Goal: Task Accomplishment & Management: Use online tool/utility

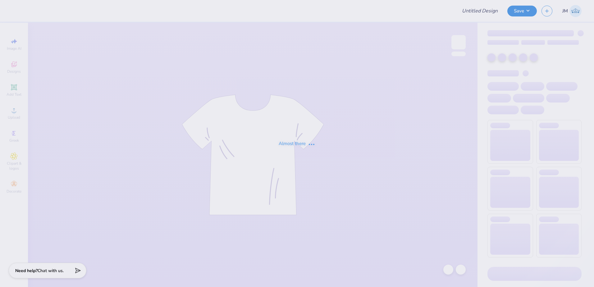
type input "[PERSON_NAME] tee"
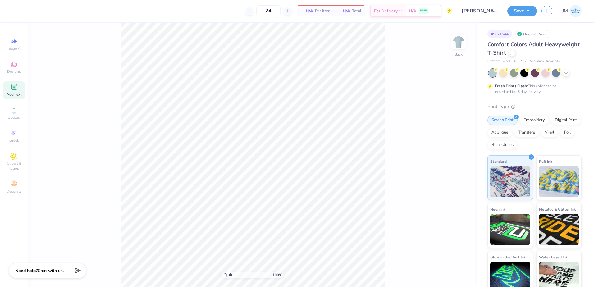
click at [16, 85] on icon at bounding box center [14, 87] width 6 height 6
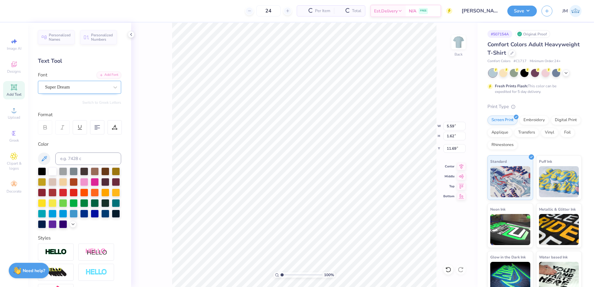
click at [83, 88] on div "Super Dream" at bounding box center [76, 87] width 65 height 10
type input "Times"
type input "5.84"
type input "1.55"
type input "11.59"
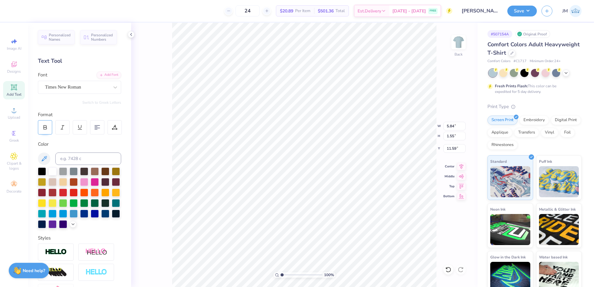
click at [48, 127] on div at bounding box center [45, 127] width 14 height 14
type input "6.21"
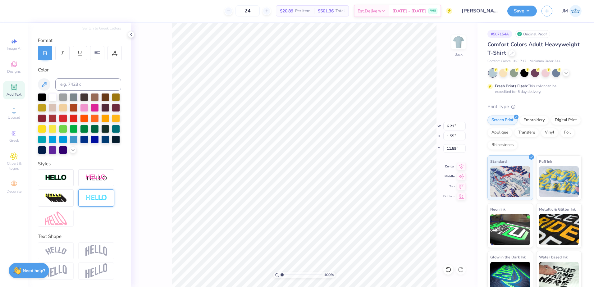
scroll to position [85, 0]
click at [60, 247] on img at bounding box center [56, 251] width 22 height 8
click at [80, 78] on input at bounding box center [88, 84] width 66 height 12
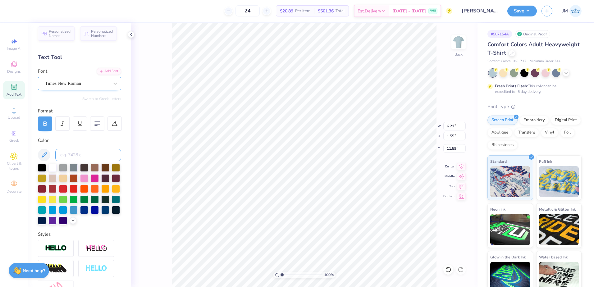
scroll to position [0, 0]
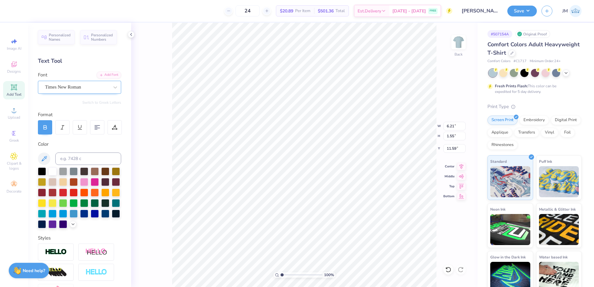
click at [69, 88] on div "Times New Roman" at bounding box center [76, 87] width 65 height 10
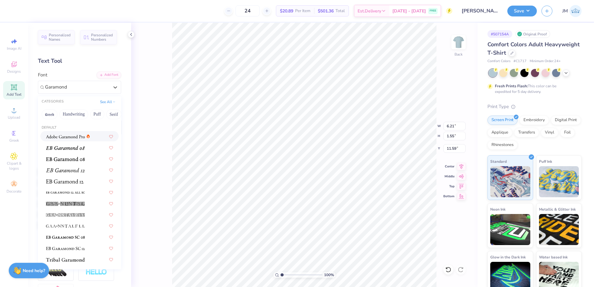
click at [85, 137] on div at bounding box center [68, 136] width 44 height 7
type input "Garamond"
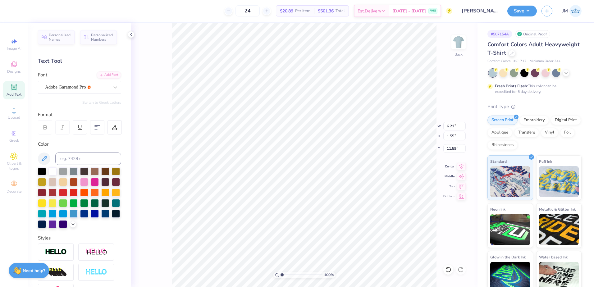
type input "5.85"
type input "1.61"
type input "11.70"
click at [48, 128] on div at bounding box center [45, 127] width 14 height 14
click at [67, 82] on div "Adobe Garamond Pro" at bounding box center [76, 87] width 65 height 10
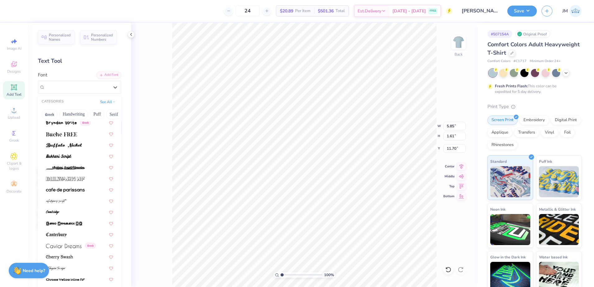
scroll to position [569, 0]
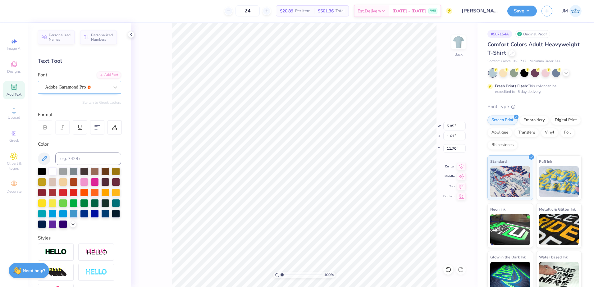
click at [80, 86] on div "Adobe Garamond Pro" at bounding box center [76, 87] width 65 height 10
type input "Times"
type input "5.84"
type input "1.55"
type input "11.59"
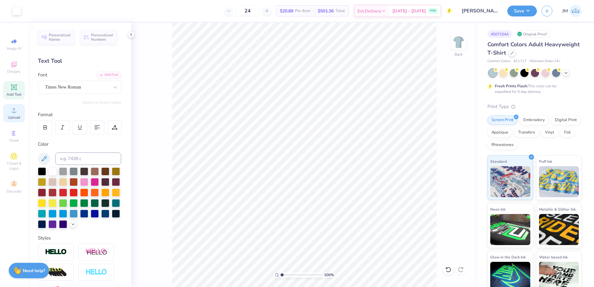
click at [13, 115] on div "Upload" at bounding box center [14, 113] width 22 height 18
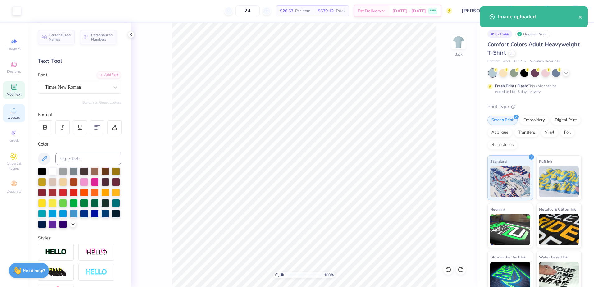
click at [13, 113] on circle at bounding box center [13, 112] width 3 height 3
click at [455, 129] on input "14.17" at bounding box center [454, 126] width 22 height 9
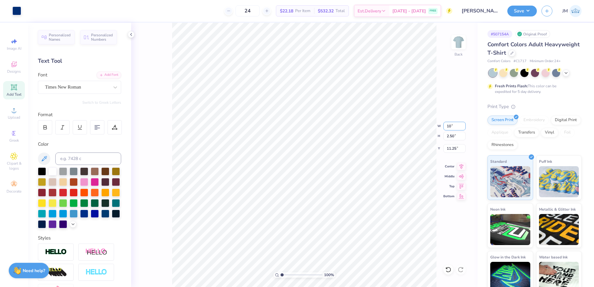
type input "10.00"
type input "1.76"
type input "6.65"
type input "5.84"
type input "1.55"
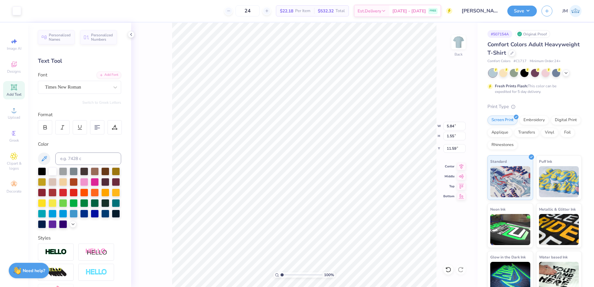
type input "11.72"
paste textarea "Class of 2028"
type textarea "Class of 2028"
type input "10.00"
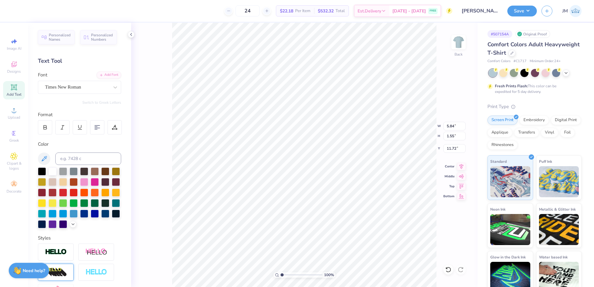
type input "1.76"
type input "6.65"
type input "12.53"
type input "1.64"
type input "11.66"
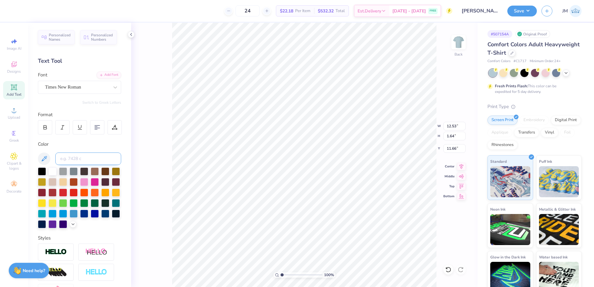
click at [83, 154] on input at bounding box center [88, 159] width 66 height 12
type input "288"
type input "4.42"
type input "0.58"
type input "8.41"
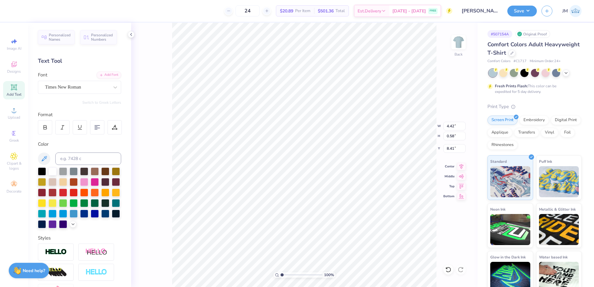
type input "10.00"
type input "1.76"
type input "6.65"
click at [339, 216] on li "Group" at bounding box center [344, 219] width 49 height 12
type input "2.35"
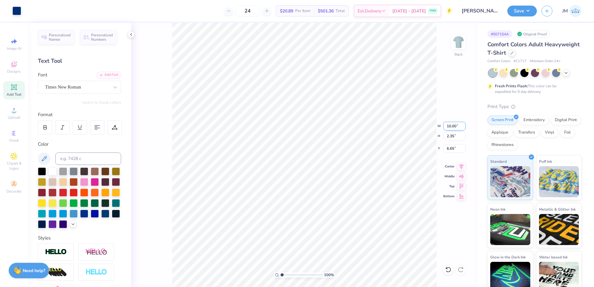
click at [455, 126] on input "10.00" at bounding box center [454, 126] width 22 height 9
click at [452, 150] on input "6.65" at bounding box center [454, 148] width 22 height 9
type input "3.00"
click at [450, 136] on input "2.35" at bounding box center [454, 136] width 22 height 9
click at [458, 41] on img at bounding box center [458, 42] width 25 height 25
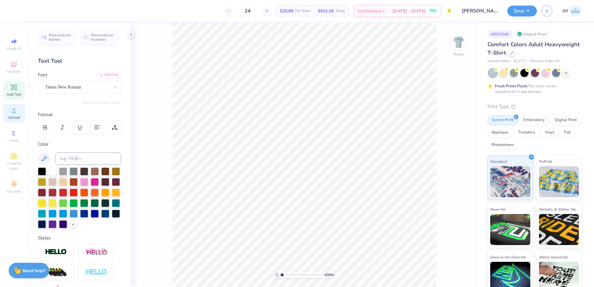
click at [11, 110] on icon at bounding box center [13, 110] width 7 height 7
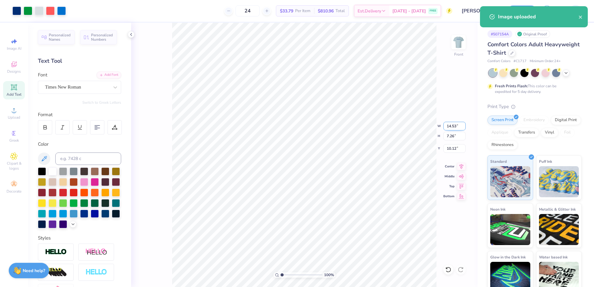
click at [451, 127] on input "14.53" at bounding box center [454, 126] width 22 height 9
type input "12.45"
type input "6.22"
type input "10.64"
click at [451, 127] on input "12.45" at bounding box center [454, 126] width 22 height 9
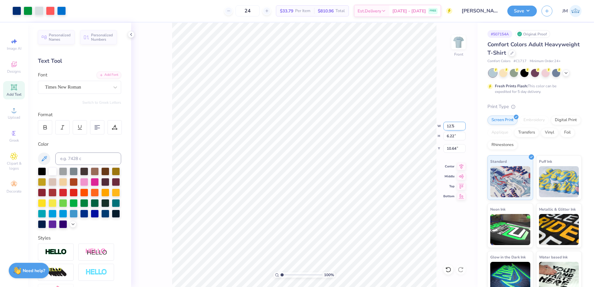
type input "12.50"
type input "6.24"
drag, startPoint x: 455, startPoint y: 148, endPoint x: 452, endPoint y: 145, distance: 4.0
click at [455, 148] on input "10.63" at bounding box center [454, 148] width 22 height 9
click at [451, 135] on input "6.24" at bounding box center [454, 136] width 22 height 9
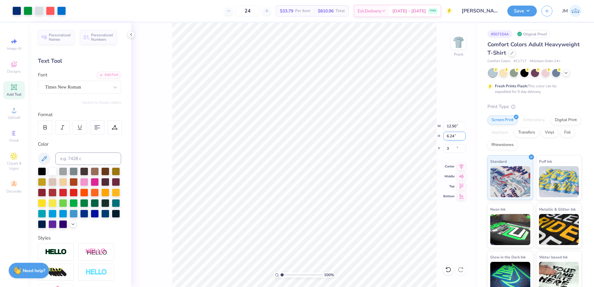
type input "3.00"
click at [462, 167] on icon at bounding box center [461, 165] width 4 height 5
click at [38, 9] on div at bounding box center [39, 10] width 9 height 9
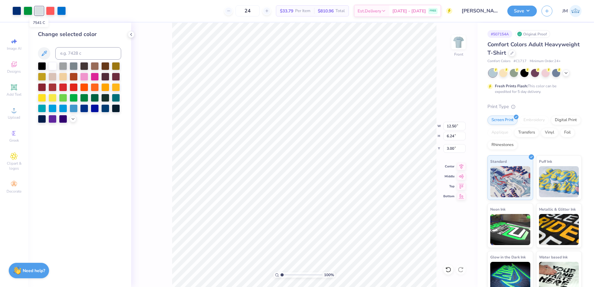
click at [38, 9] on div at bounding box center [39, 11] width 9 height 9
click at [55, 66] on div at bounding box center [52, 66] width 8 height 8
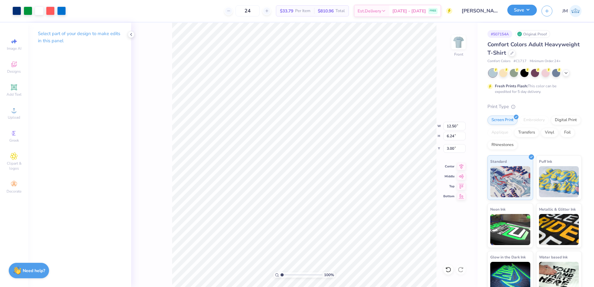
click at [523, 10] on button "Save" at bounding box center [522, 10] width 30 height 11
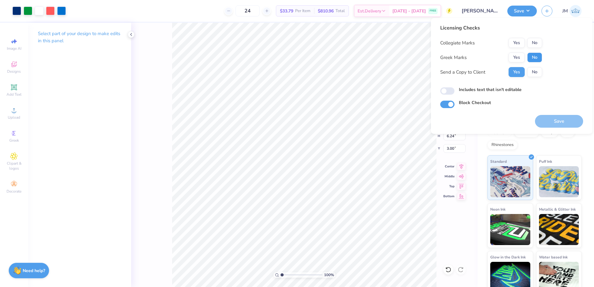
click at [534, 58] on button "No" at bounding box center [534, 58] width 15 height 10
click at [532, 39] on button "No" at bounding box center [534, 43] width 15 height 10
click at [555, 120] on button "Save" at bounding box center [559, 121] width 48 height 13
